Goal: Transaction & Acquisition: Purchase product/service

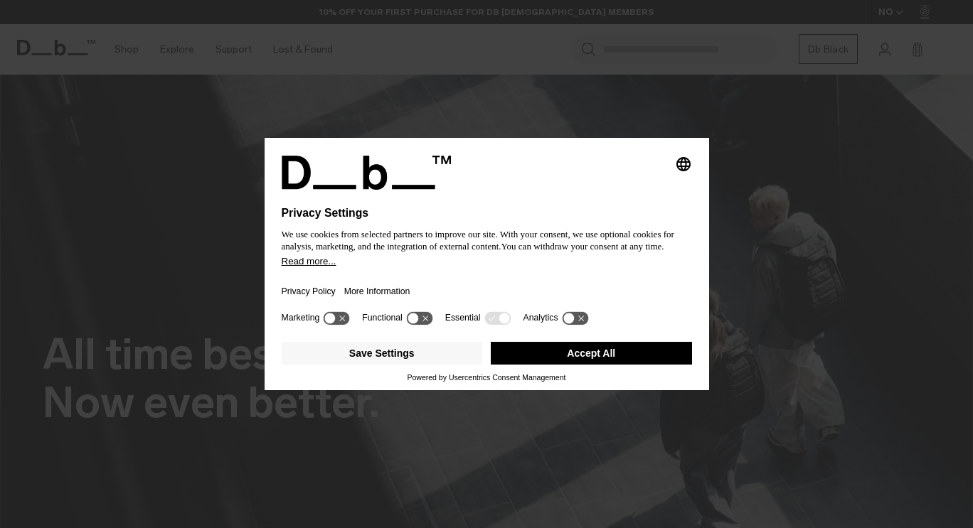
click at [688, 161] on icon "Select language" at bounding box center [683, 164] width 17 height 17
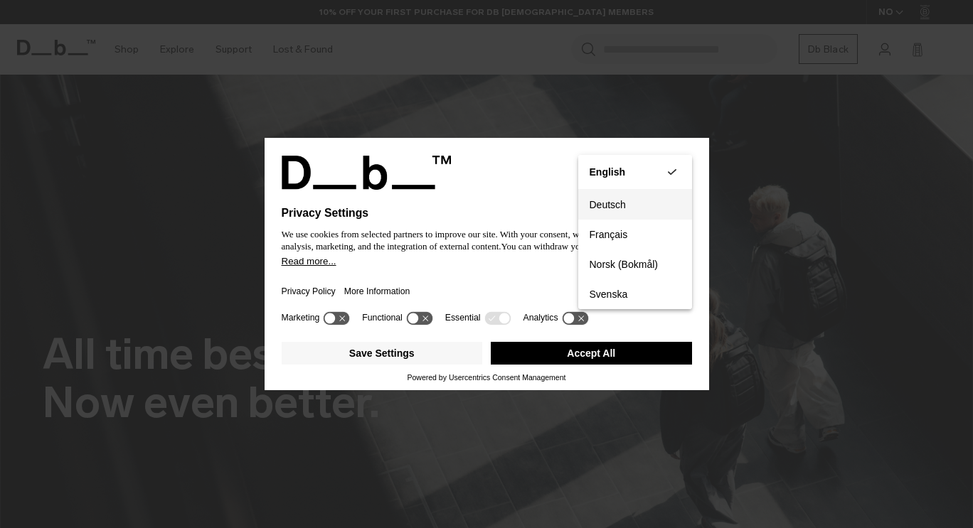
click at [622, 203] on button "Deutsch" at bounding box center [635, 205] width 114 height 30
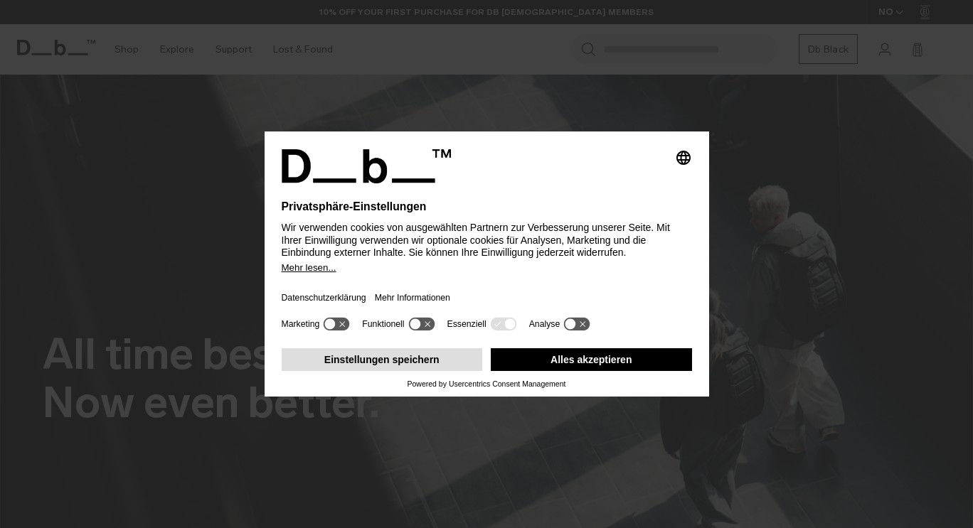
click at [420, 366] on button "Einstellungen speichern" at bounding box center [382, 360] width 201 height 23
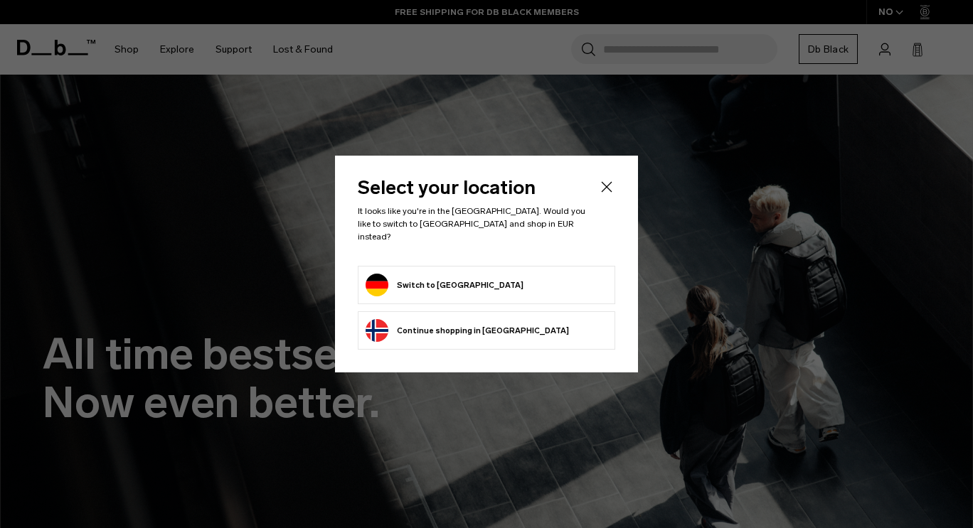
click at [477, 277] on form "Switch to Germany" at bounding box center [487, 285] width 242 height 23
click at [390, 283] on button "Switch to Germany" at bounding box center [445, 285] width 158 height 23
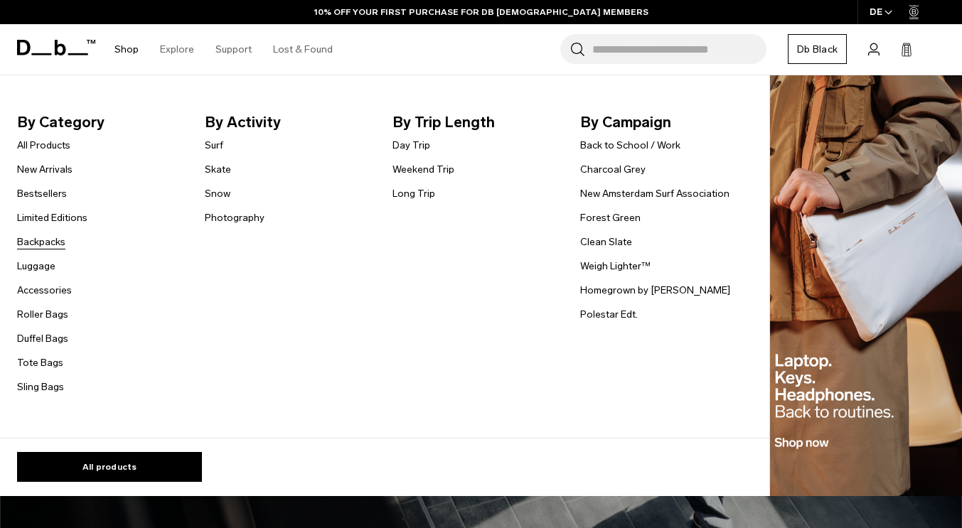
click at [48, 246] on link "Backpacks" at bounding box center [41, 242] width 48 height 15
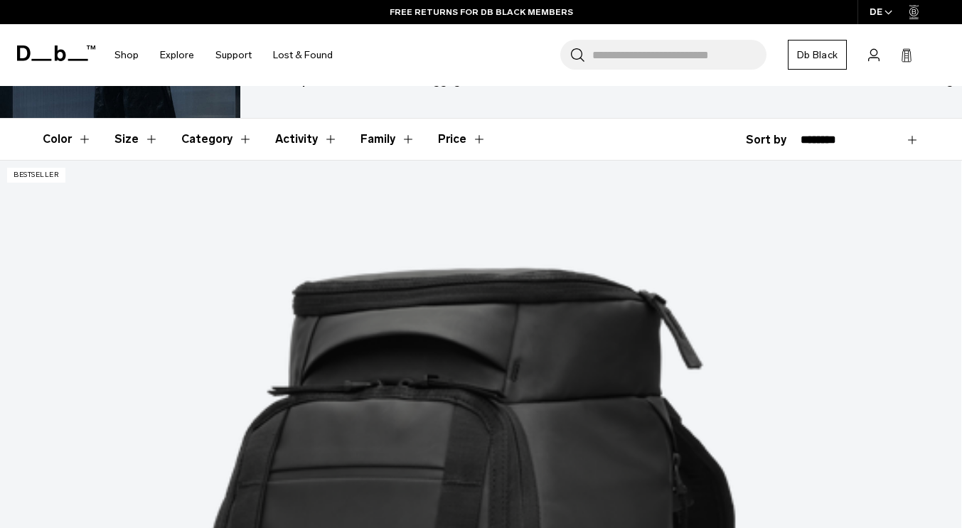
scroll to position [178, 0]
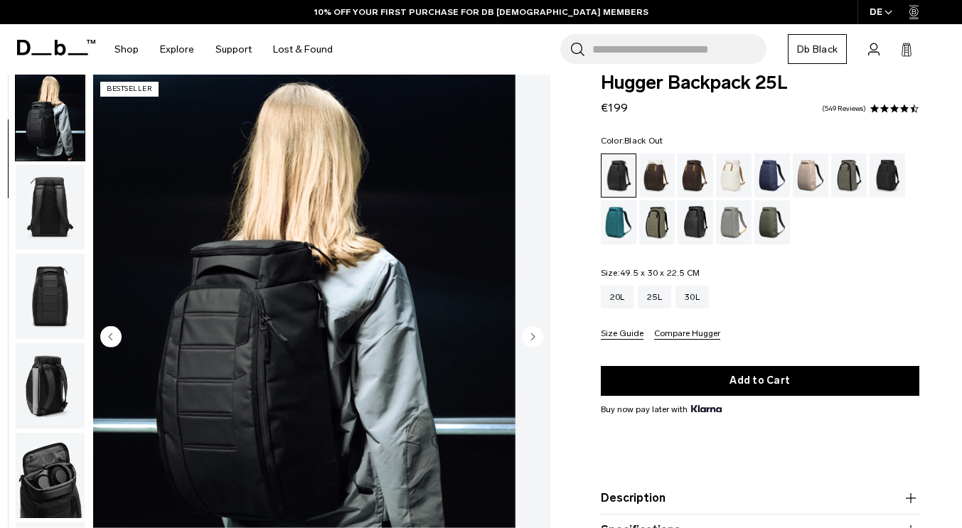
scroll to position [65, 0]
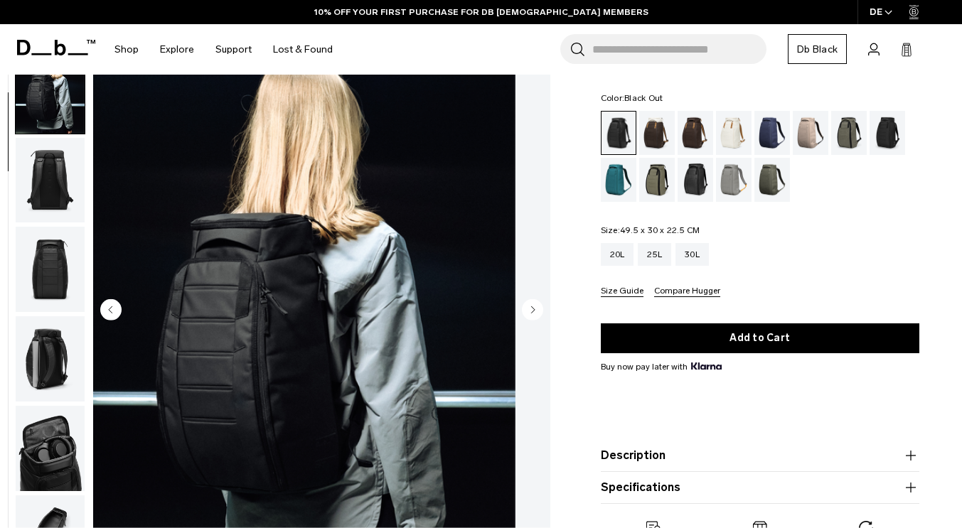
click at [81, 351] on img "button" at bounding box center [50, 359] width 69 height 85
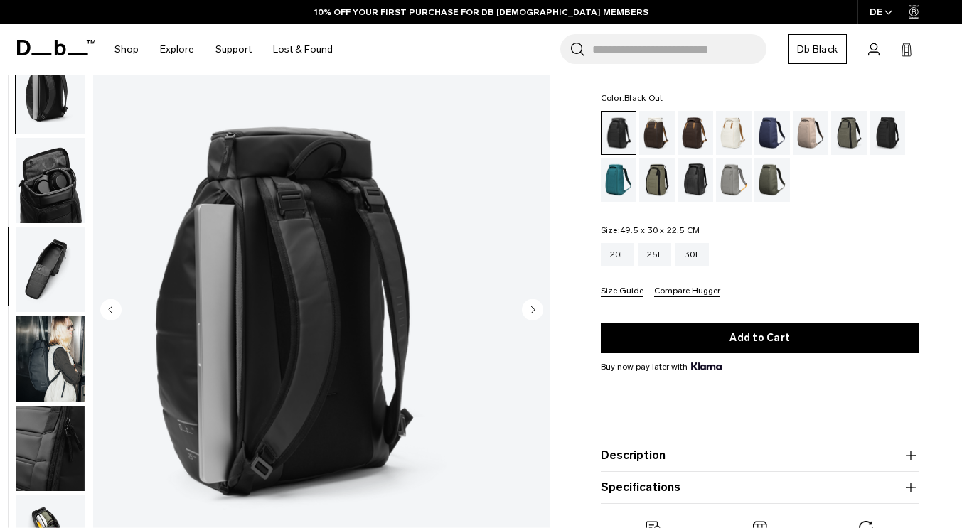
click at [85, 204] on img "button" at bounding box center [50, 180] width 69 height 85
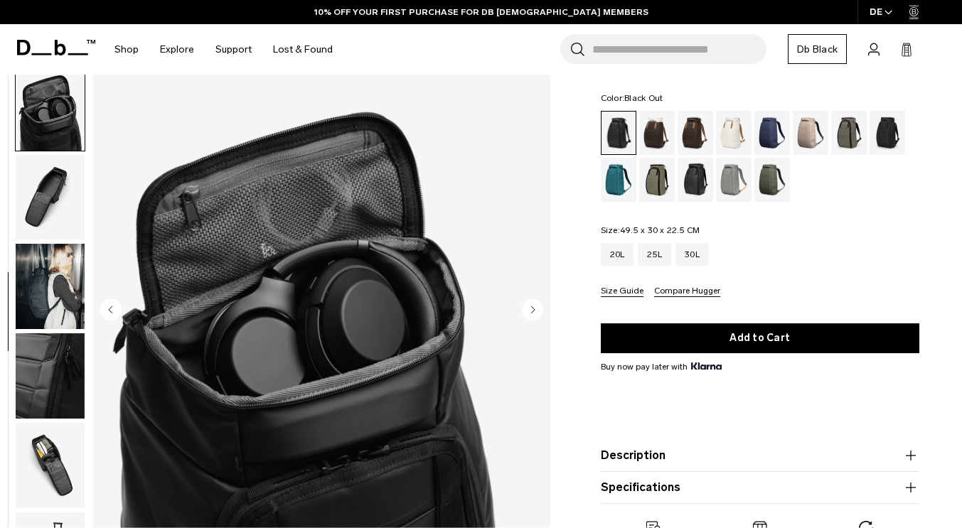
scroll to position [447, 0]
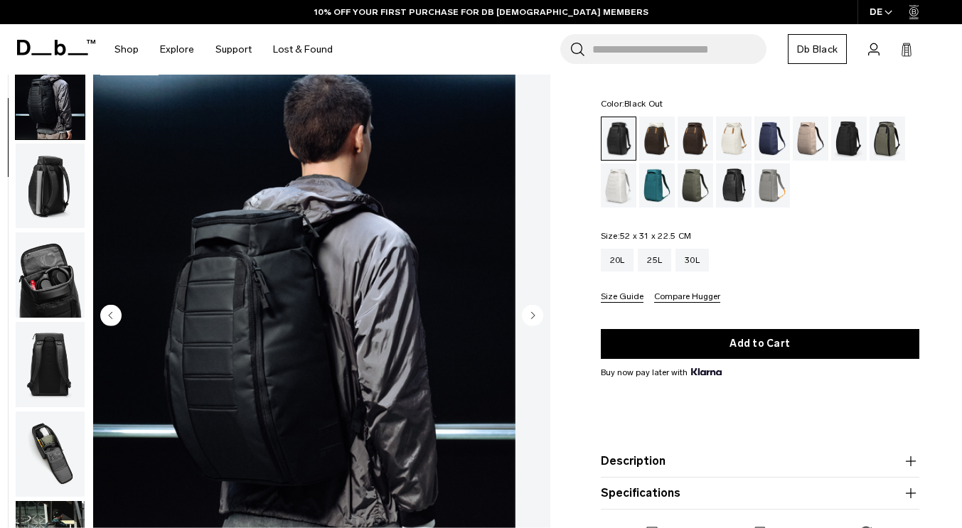
click at [83, 275] on img "button" at bounding box center [50, 275] width 69 height 85
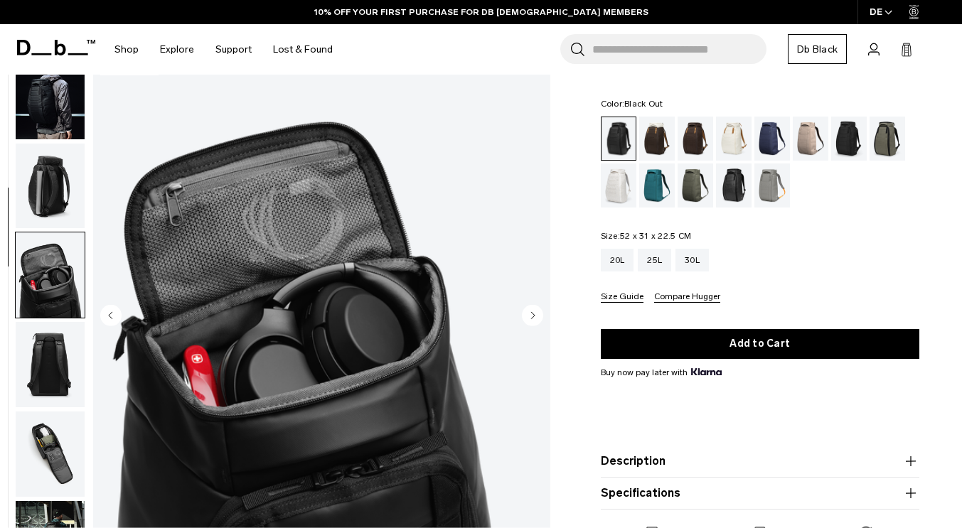
scroll to position [268, 0]
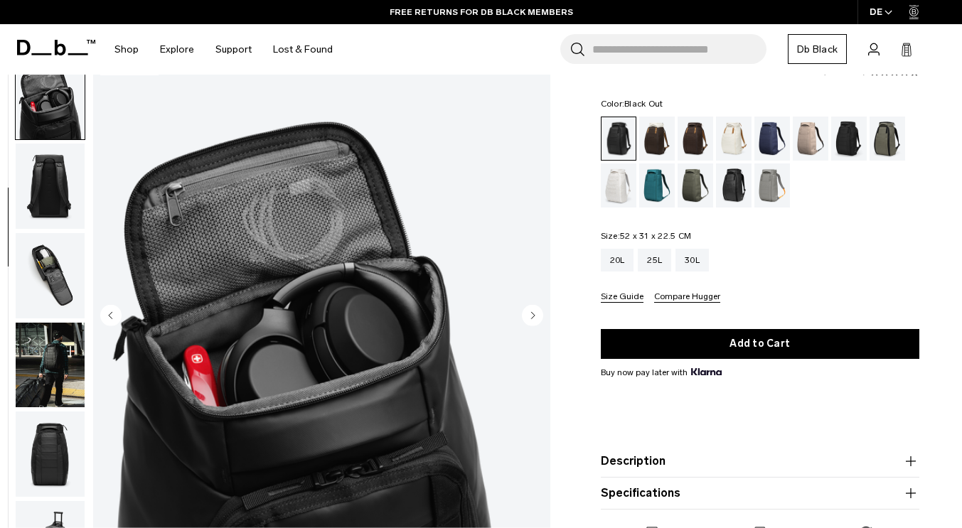
click at [812, 142] on div "Fogbow Beige" at bounding box center [811, 139] width 36 height 44
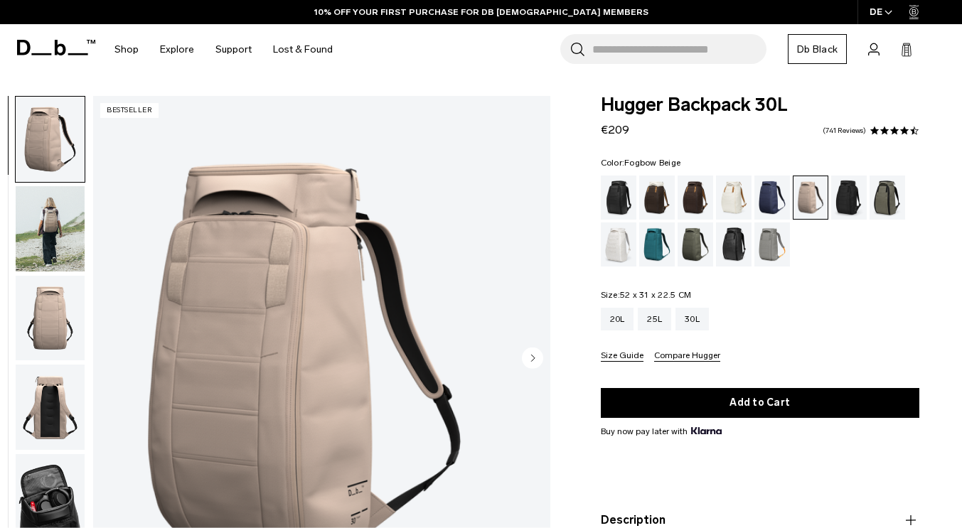
click at [79, 233] on img "button" at bounding box center [50, 228] width 69 height 85
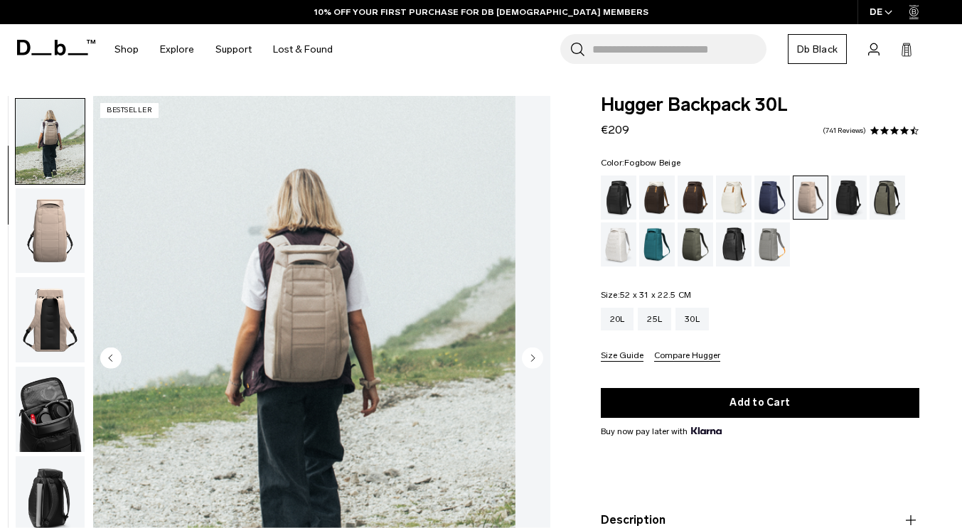
scroll to position [90, 0]
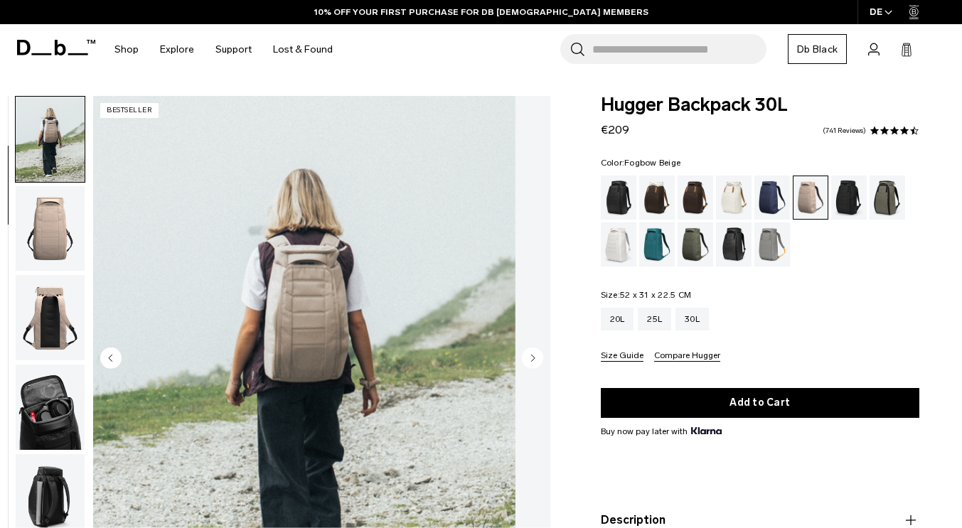
click at [85, 218] on img "button" at bounding box center [50, 228] width 69 height 85
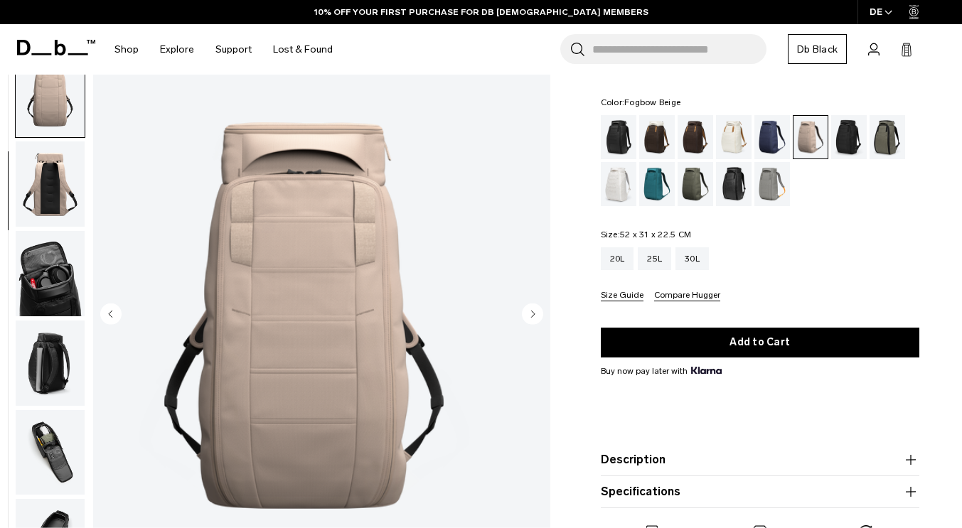
scroll to position [63, 0]
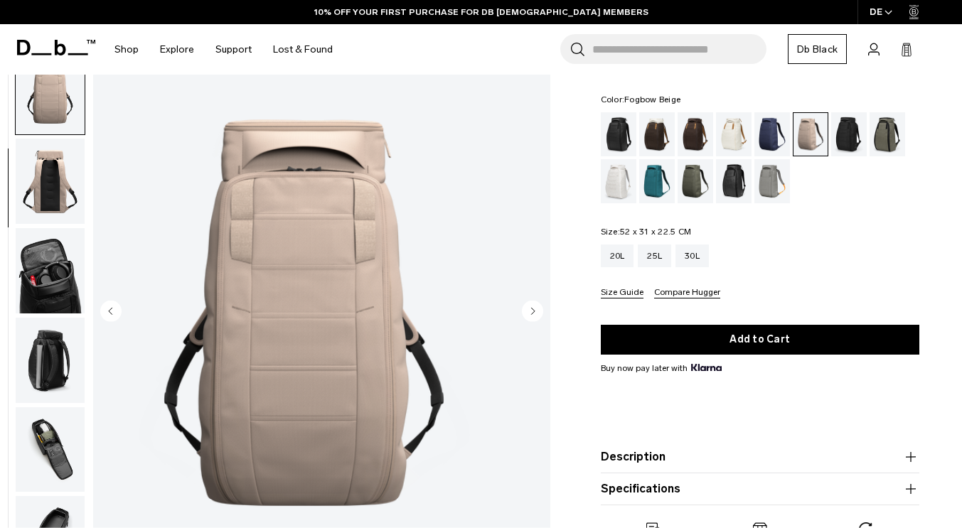
click at [83, 264] on img "button" at bounding box center [50, 270] width 69 height 85
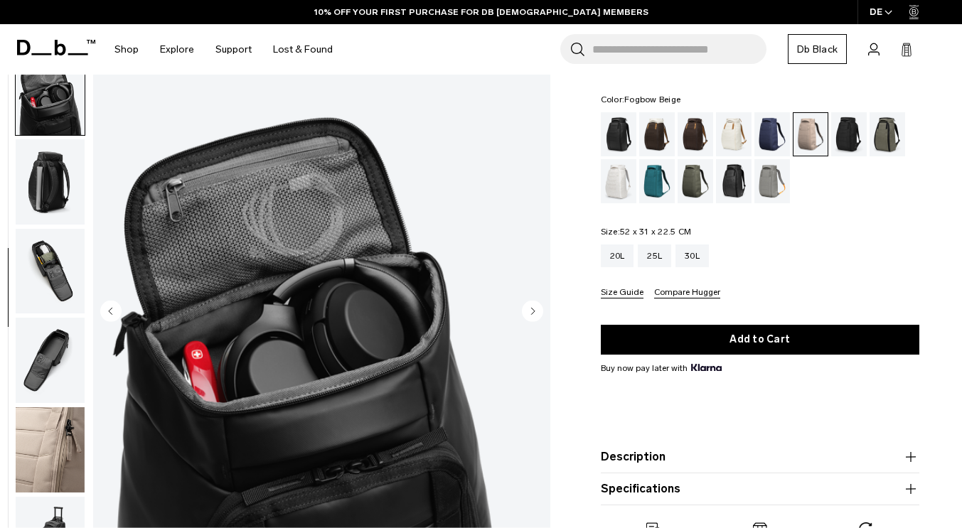
click at [85, 185] on img "button" at bounding box center [50, 181] width 69 height 85
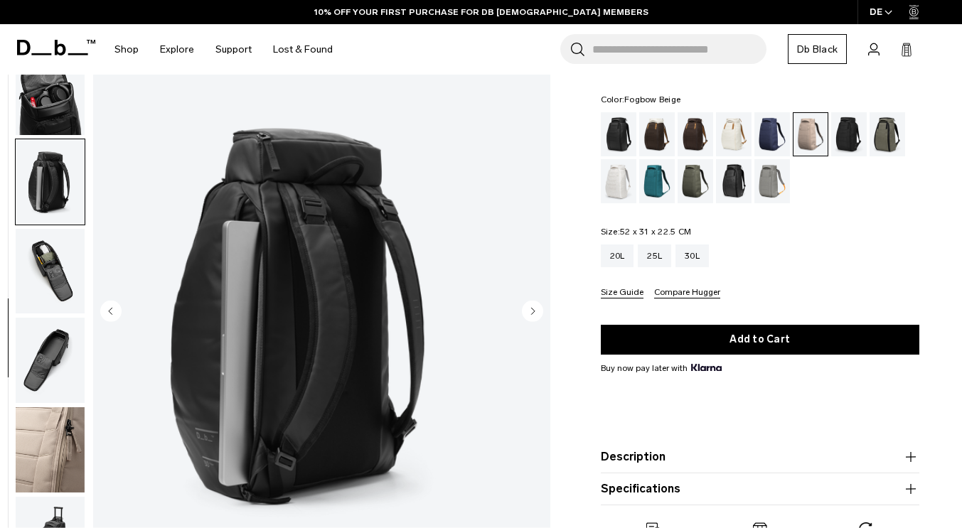
scroll to position [364, 0]
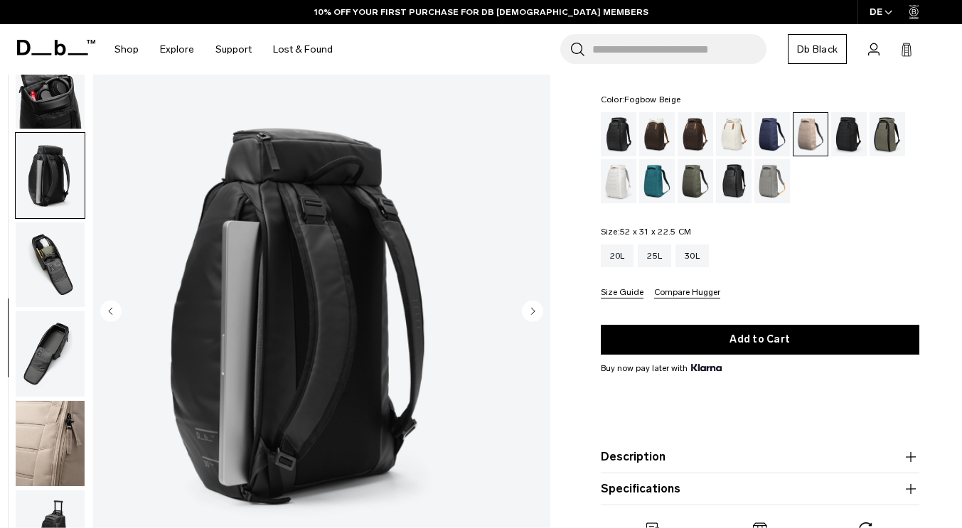
click at [85, 257] on img "button" at bounding box center [50, 264] width 69 height 85
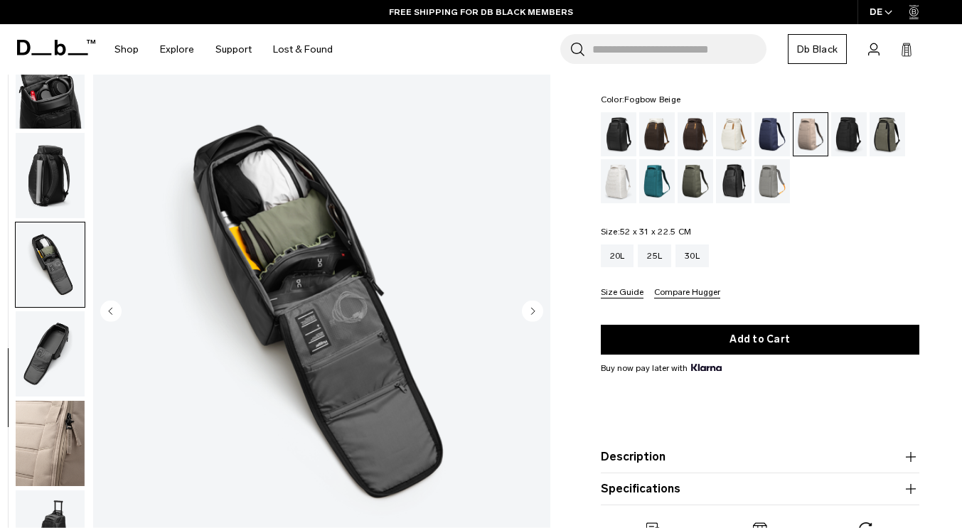
click at [85, 356] on img "button" at bounding box center [50, 354] width 69 height 85
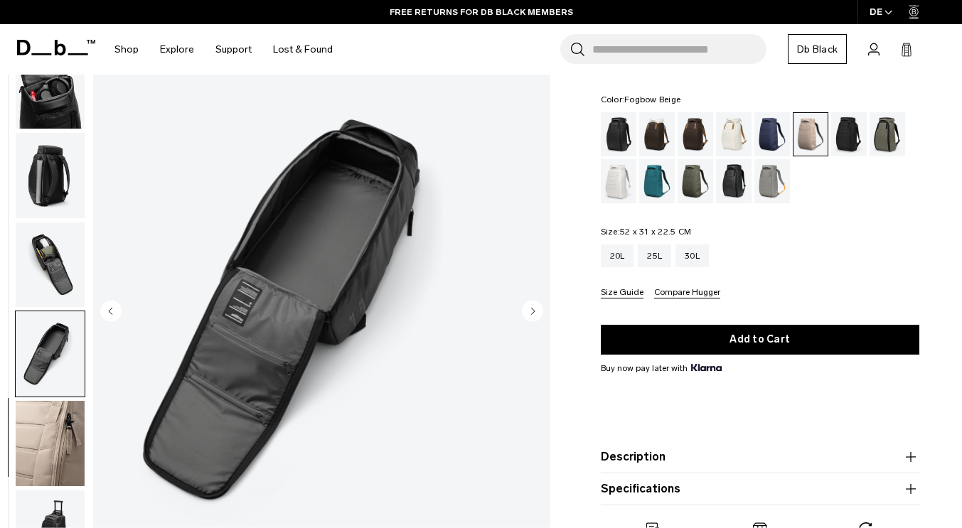
click at [81, 176] on img "button" at bounding box center [50, 175] width 69 height 85
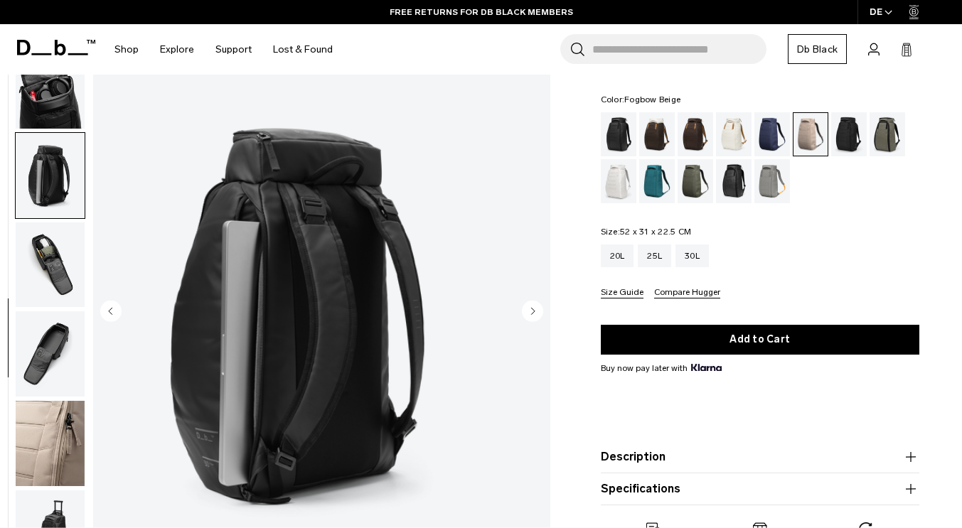
click at [84, 276] on img "button" at bounding box center [50, 264] width 69 height 85
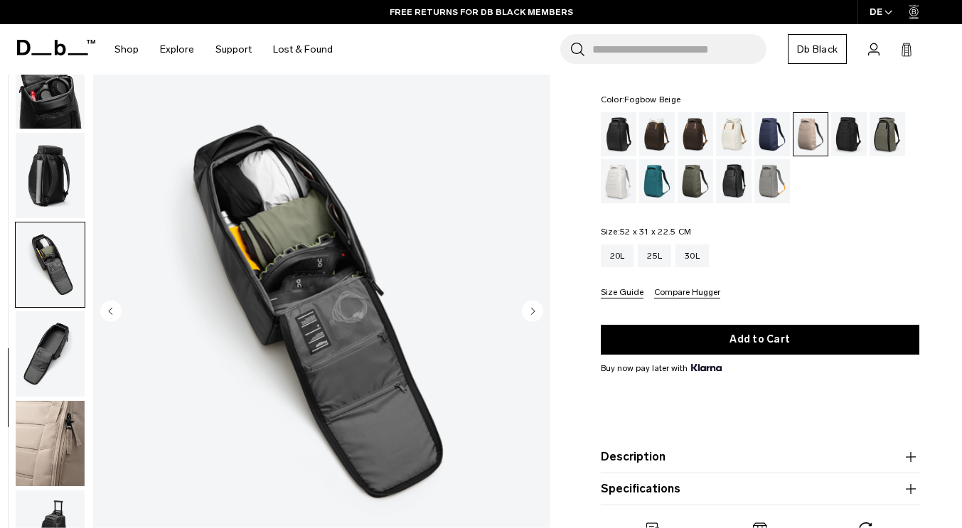
click at [85, 335] on img "button" at bounding box center [50, 354] width 69 height 85
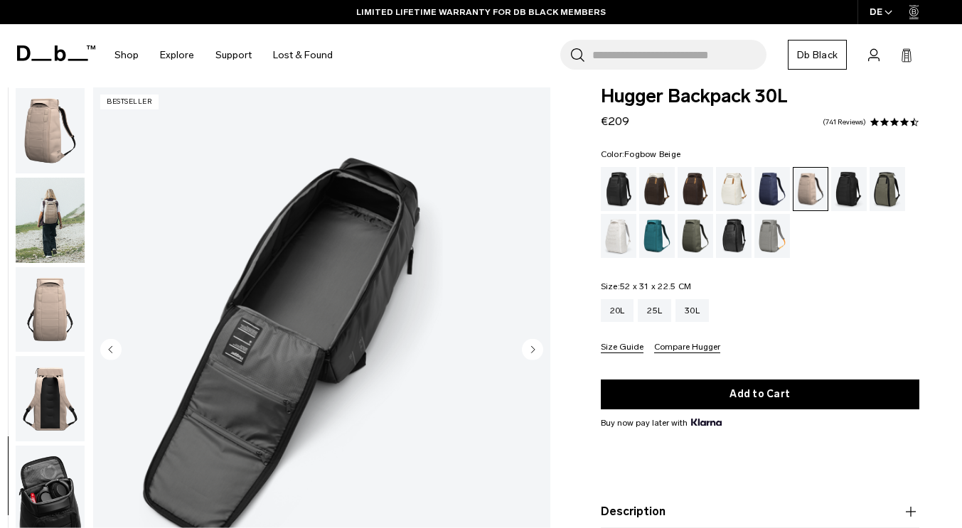
scroll to position [0, 0]
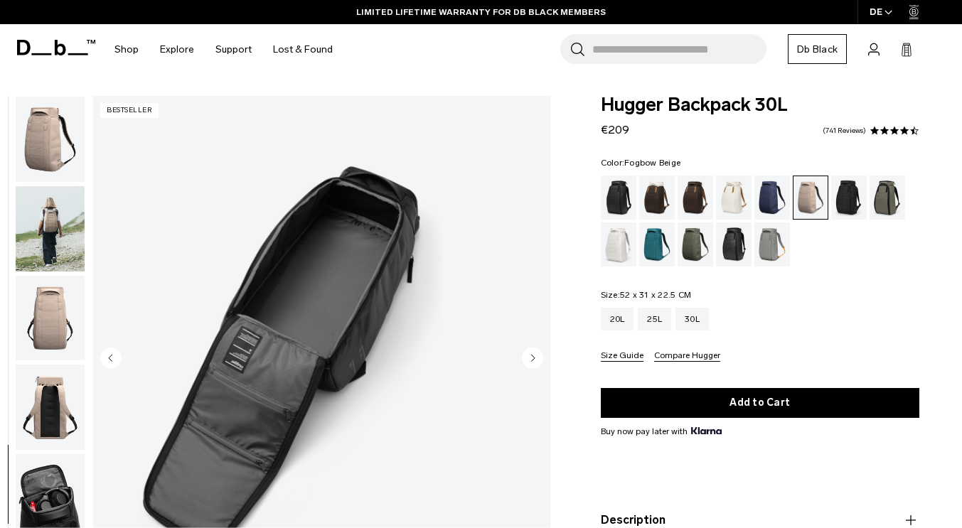
click at [85, 147] on img "button" at bounding box center [50, 139] width 69 height 85
